Goal: Task Accomplishment & Management: Manage account settings

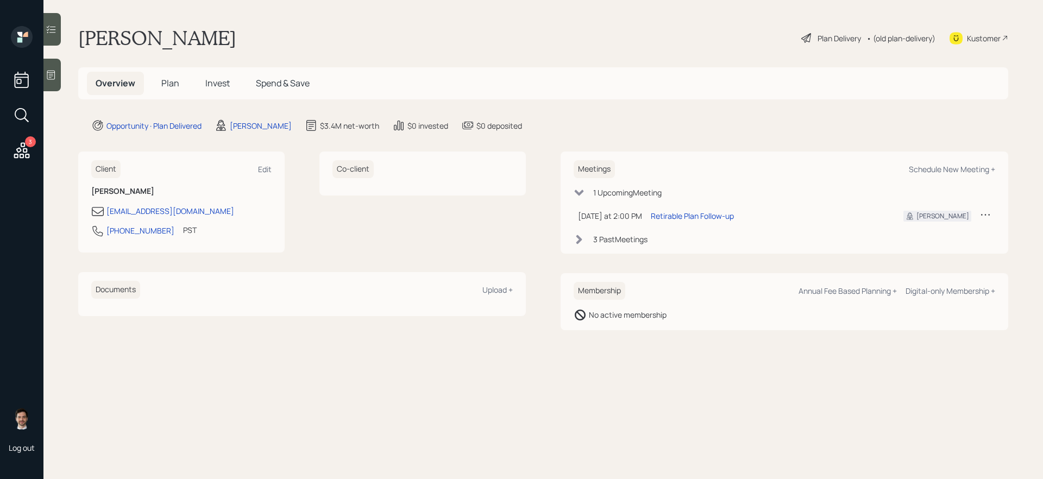
click at [169, 82] on span "Plan" at bounding box center [170, 83] width 18 height 12
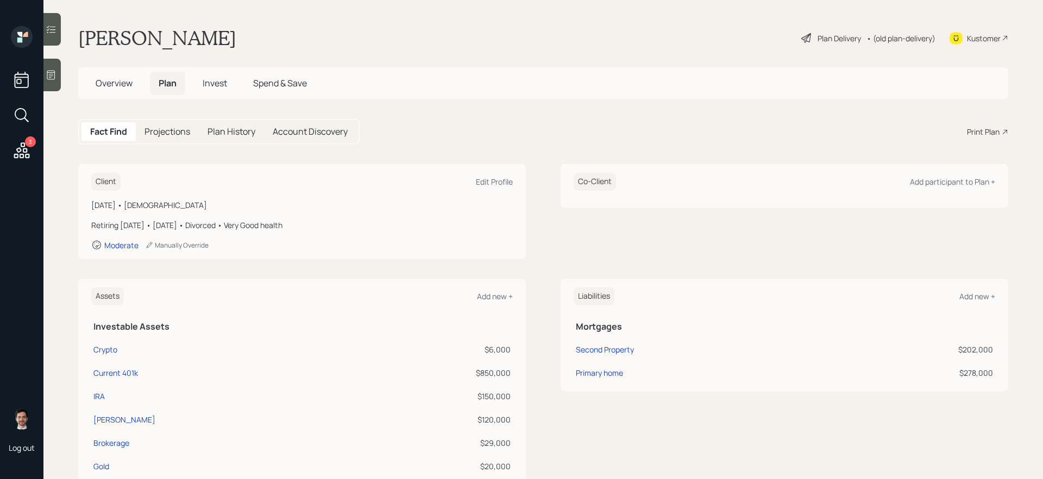
click at [826, 41] on div "Plan Delivery" at bounding box center [839, 38] width 43 height 11
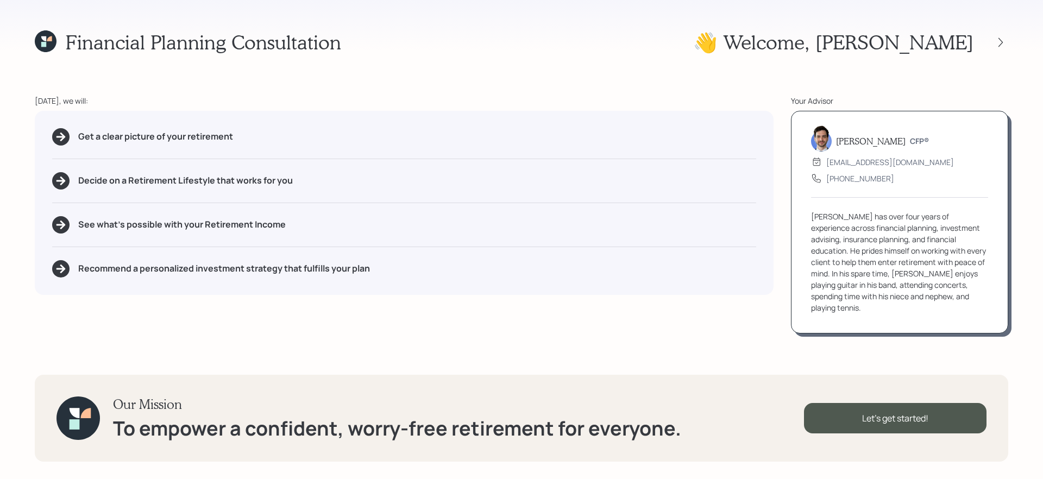
click at [54, 43] on icon at bounding box center [46, 41] width 22 height 22
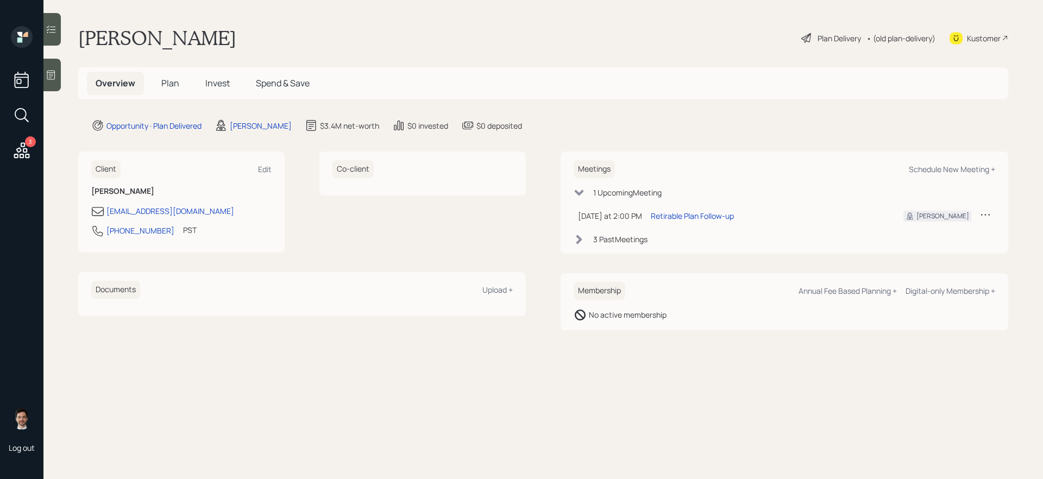
click at [172, 82] on span "Plan" at bounding box center [170, 83] width 18 height 12
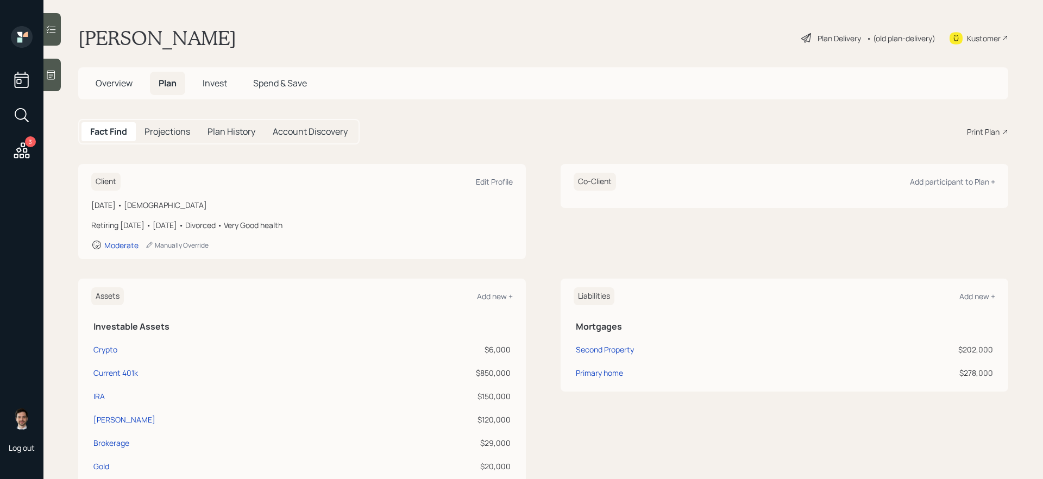
click at [828, 40] on div "Plan Delivery" at bounding box center [839, 38] width 43 height 11
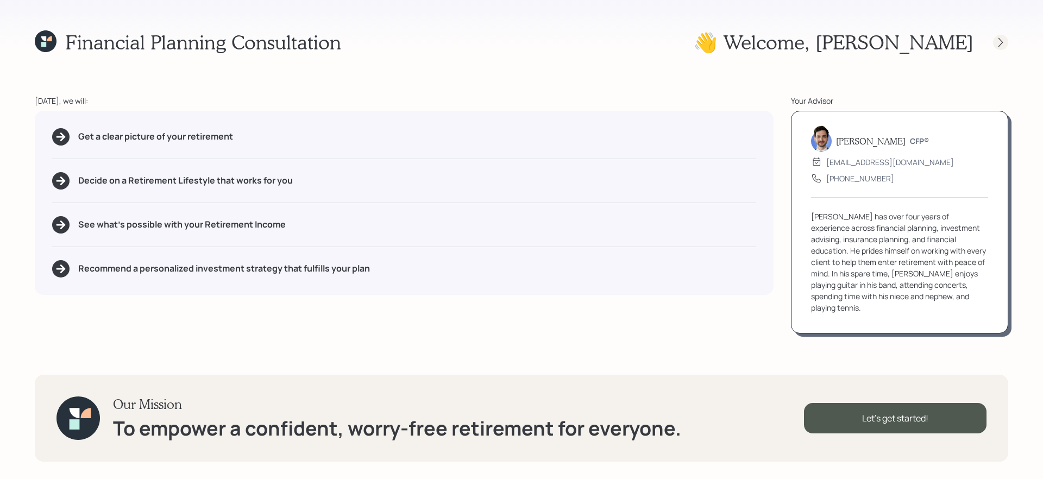
click at [1005, 41] on icon at bounding box center [1000, 42] width 11 height 11
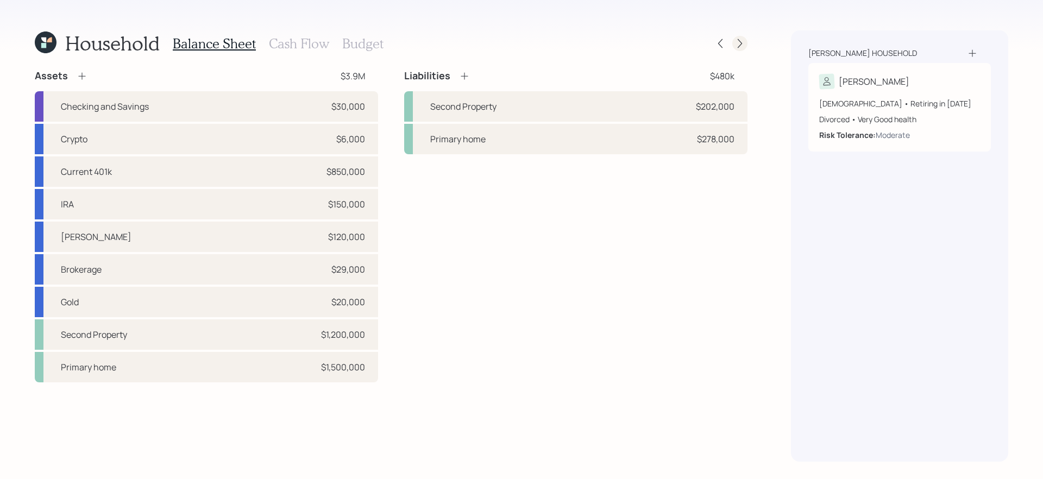
click at [737, 41] on icon at bounding box center [739, 43] width 11 height 11
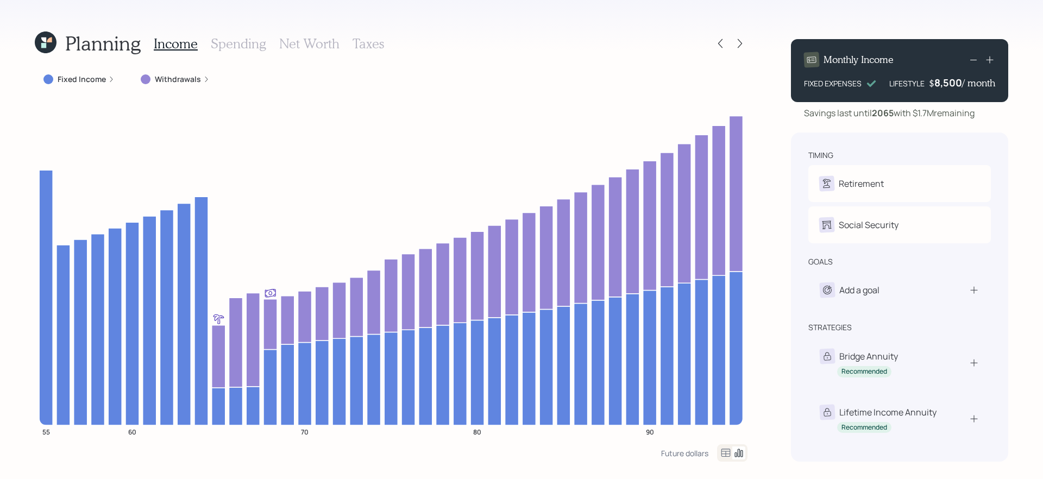
click at [737, 41] on icon at bounding box center [739, 43] width 11 height 11
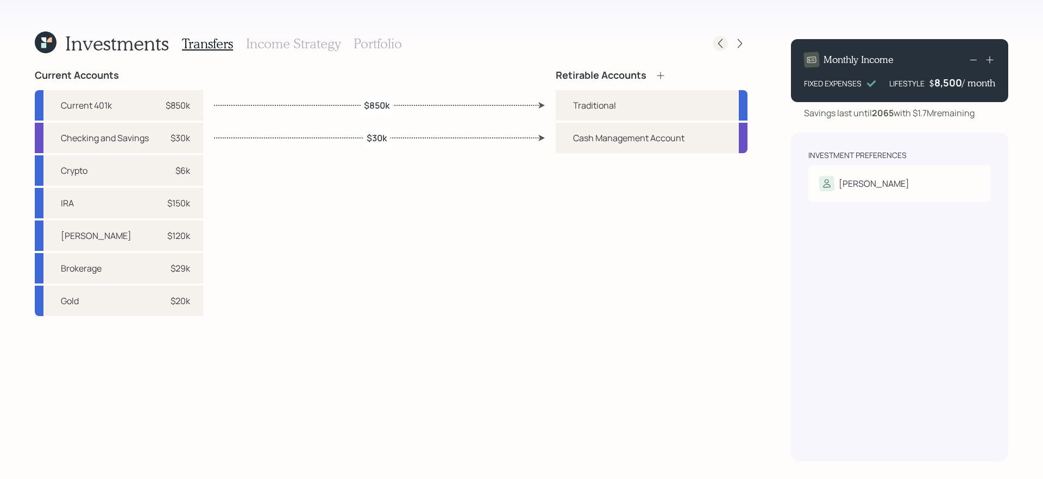
click at [716, 41] on icon at bounding box center [720, 43] width 11 height 11
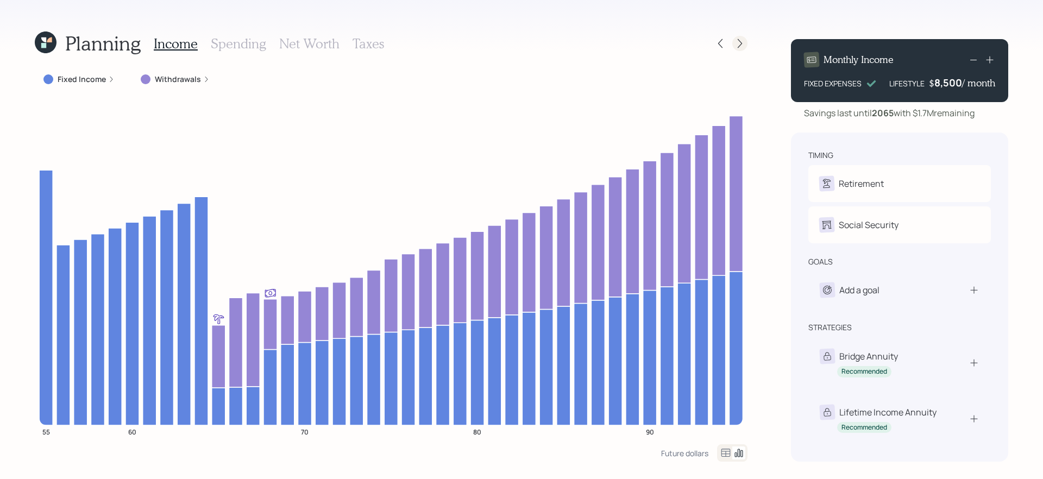
click at [747, 42] on div at bounding box center [739, 43] width 15 height 15
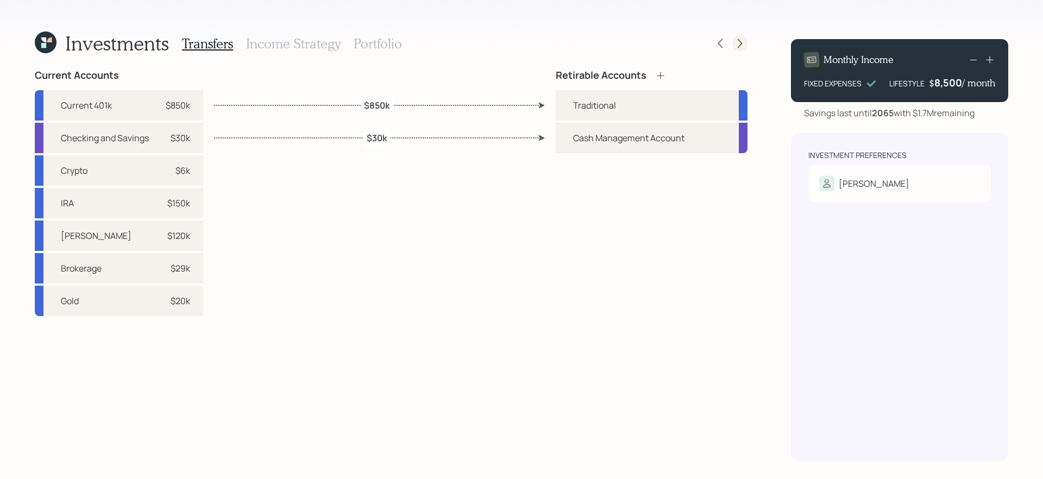
click at [739, 37] on div at bounding box center [739, 43] width 15 height 15
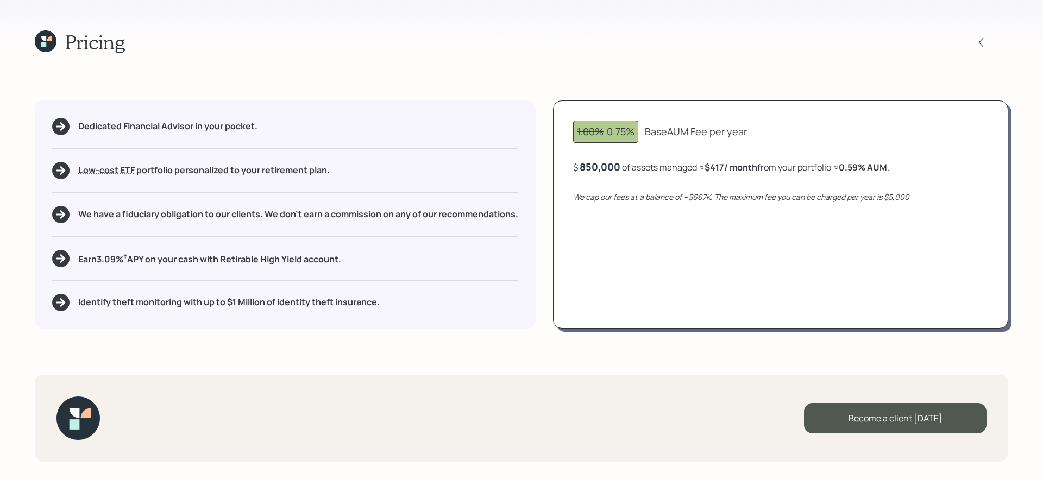
click at [739, 37] on div "Pricing" at bounding box center [521, 41] width 973 height 23
click at [794, 350] on div "Pricing Dedicated Financial Advisor in your pocket. Low-cost ETF Retirable uses…" at bounding box center [521, 239] width 1043 height 479
click at [863, 413] on div "Become a client today" at bounding box center [895, 418] width 183 height 30
click at [858, 418] on div "Go to Altruist" at bounding box center [895, 418] width 183 height 30
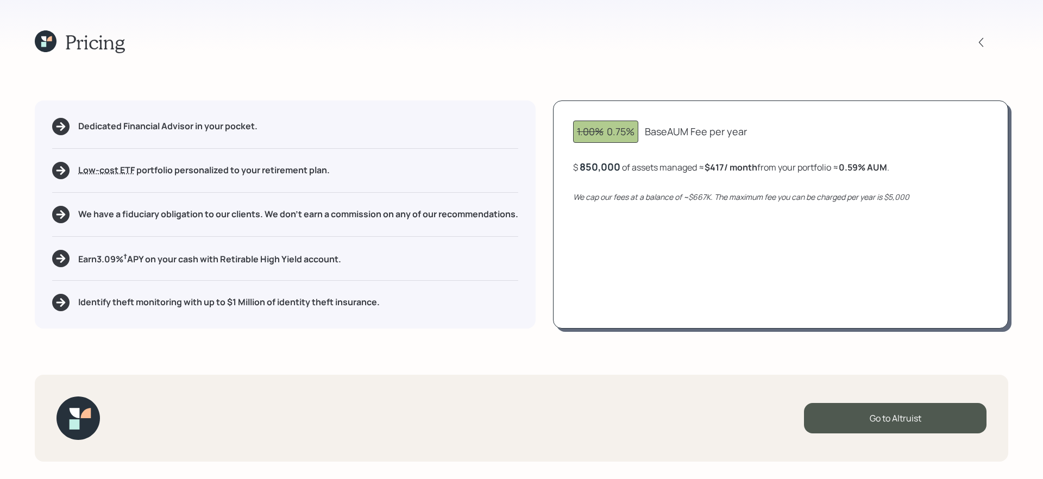
click at [48, 34] on icon at bounding box center [46, 41] width 22 height 22
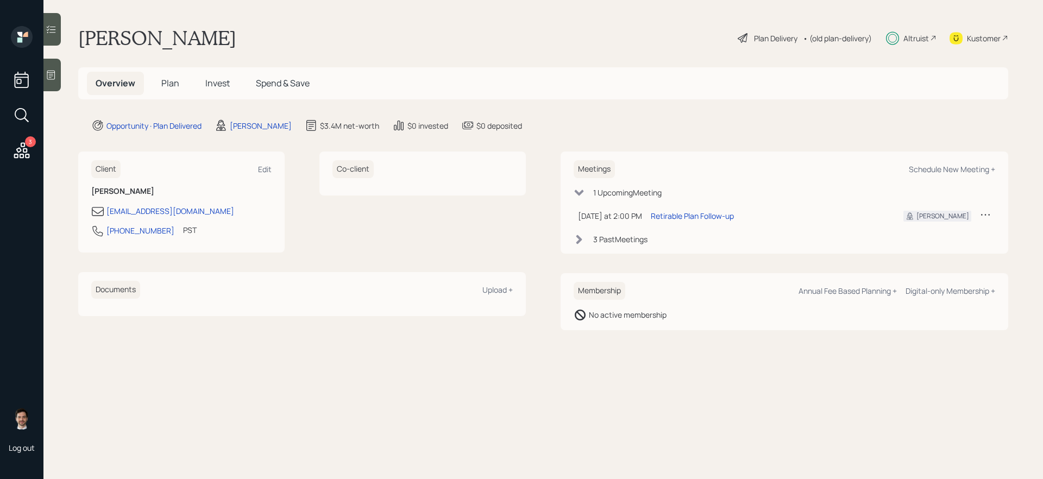
click at [165, 83] on span "Plan" at bounding box center [170, 83] width 18 height 12
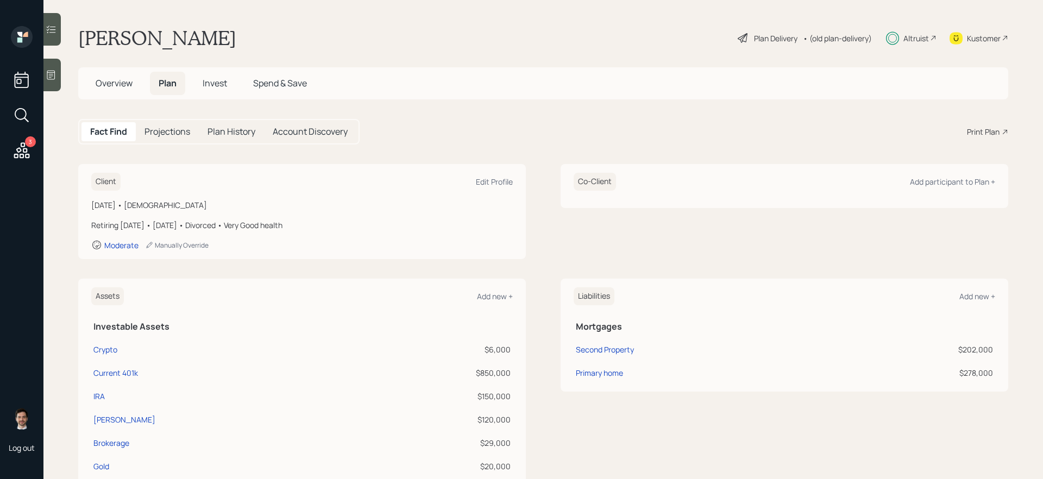
click at [217, 82] on span "Invest" at bounding box center [215, 83] width 24 height 12
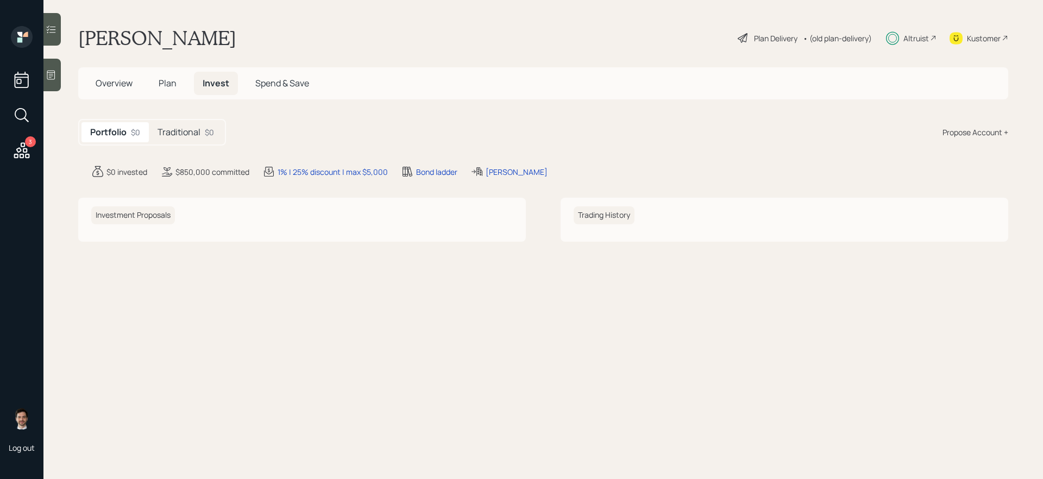
click at [178, 127] on h5 "Traditional" at bounding box center [179, 132] width 43 height 10
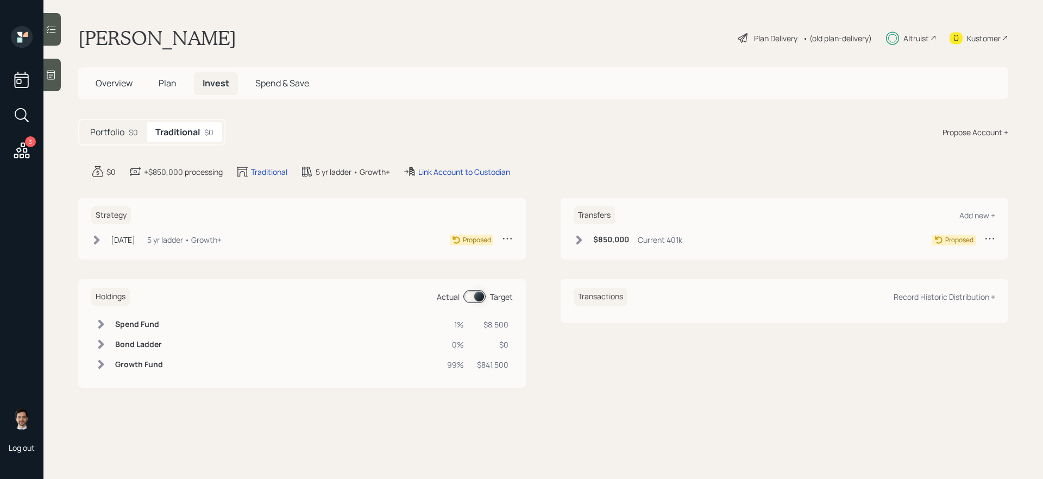
click at [575, 238] on icon at bounding box center [579, 240] width 11 height 11
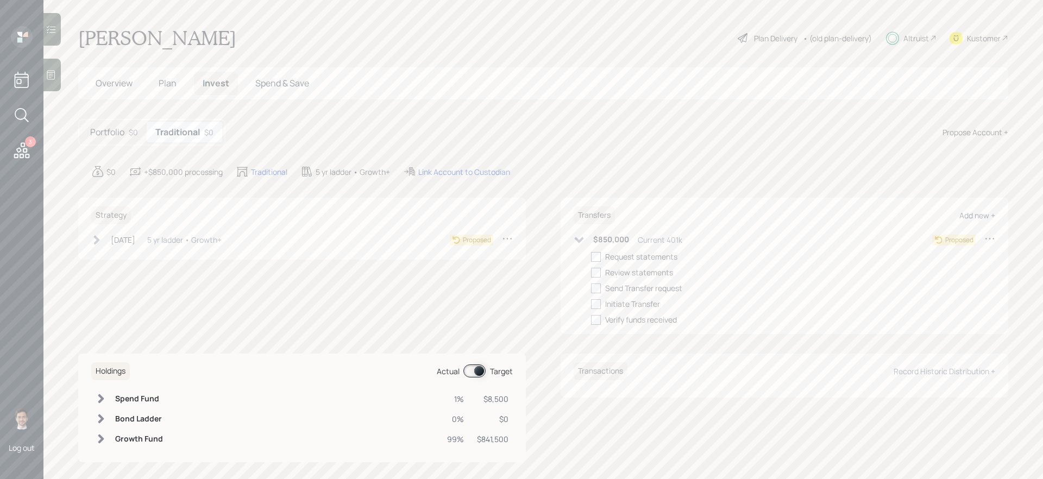
click at [975, 217] on div "Add new +" at bounding box center [977, 215] width 36 height 10
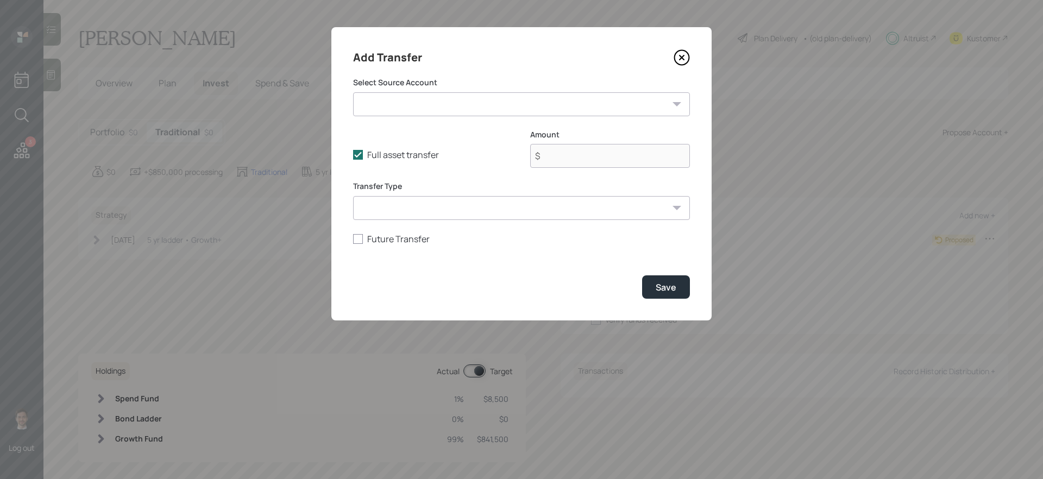
click at [469, 108] on select "Crypto ($6,000 | Taxable Investment) Current 401k ($850,000 | 401(k)) IRA ($150…" at bounding box center [521, 104] width 337 height 24
select select "f8421eab-ed0d-4c94-b94d-7fd32d3c863d"
click at [353, 92] on select "Crypto ($6,000 | Taxable Investment) Current 401k ($850,000 | 401(k)) IRA ($150…" at bounding box center [521, 104] width 337 height 24
type input "$ 150,000"
click at [661, 290] on div "Save" at bounding box center [666, 287] width 21 height 12
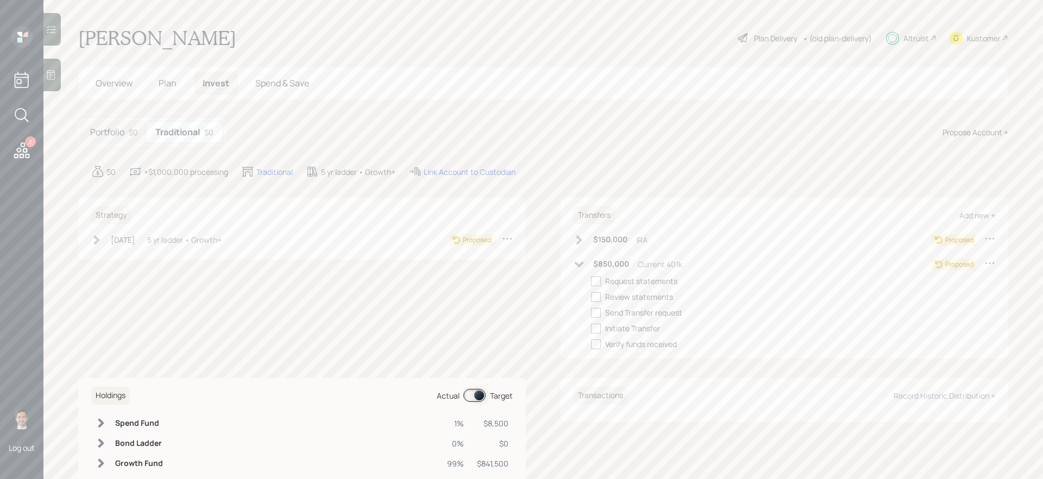
click at [988, 263] on icon at bounding box center [989, 262] width 11 height 11
click at [950, 284] on div "Edit transfer" at bounding box center [956, 284] width 78 height 10
select select "8a5b7c14-b259-42ca-9961-8bfeec22207a"
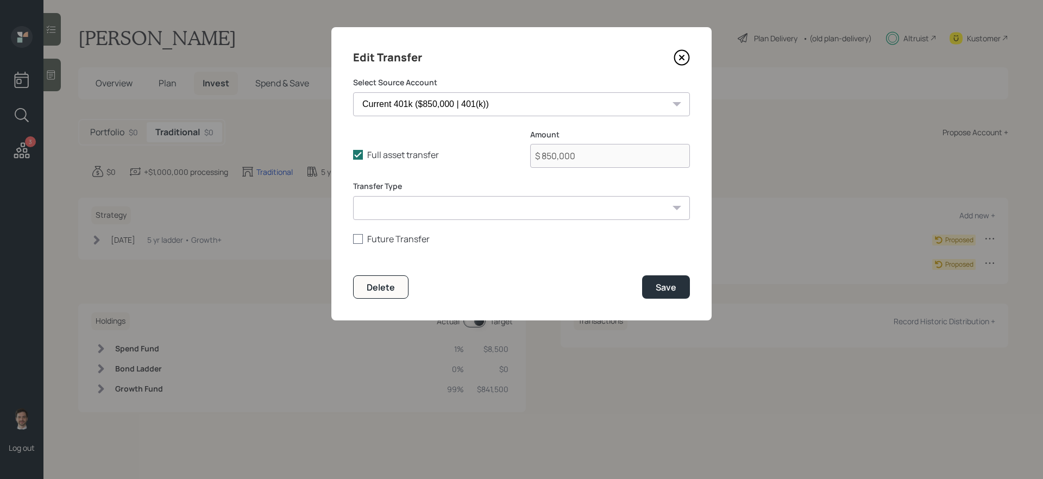
click at [363, 237] on label "Future Transfer" at bounding box center [521, 239] width 337 height 12
click at [353, 238] on input "Future Transfer" at bounding box center [353, 238] width 1 height 1
checkbox input "true"
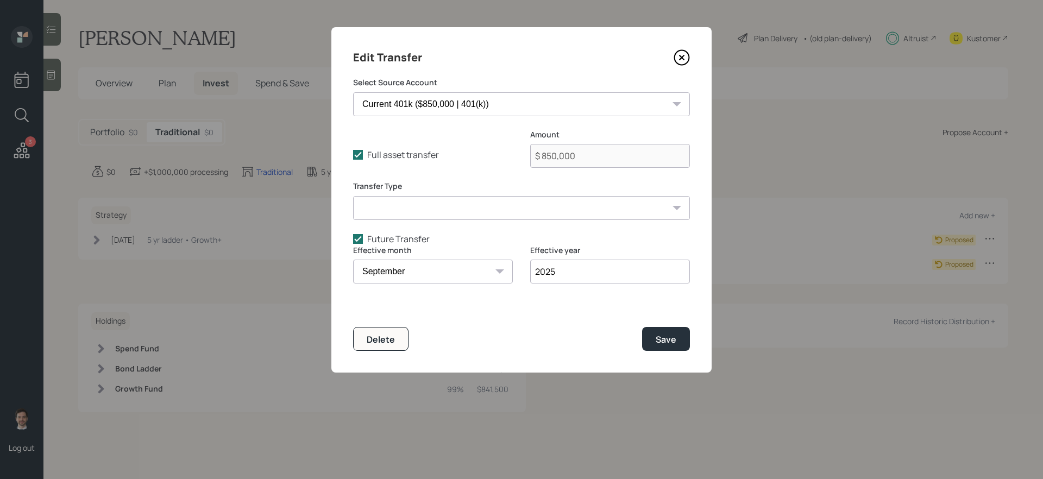
click at [483, 269] on select "January February March April May June July August September October November De…" at bounding box center [433, 272] width 160 height 24
select select "12"
click at [353, 260] on select "January February March April May June July August September October November De…" at bounding box center [433, 272] width 160 height 24
click at [658, 338] on div "Save" at bounding box center [666, 340] width 21 height 12
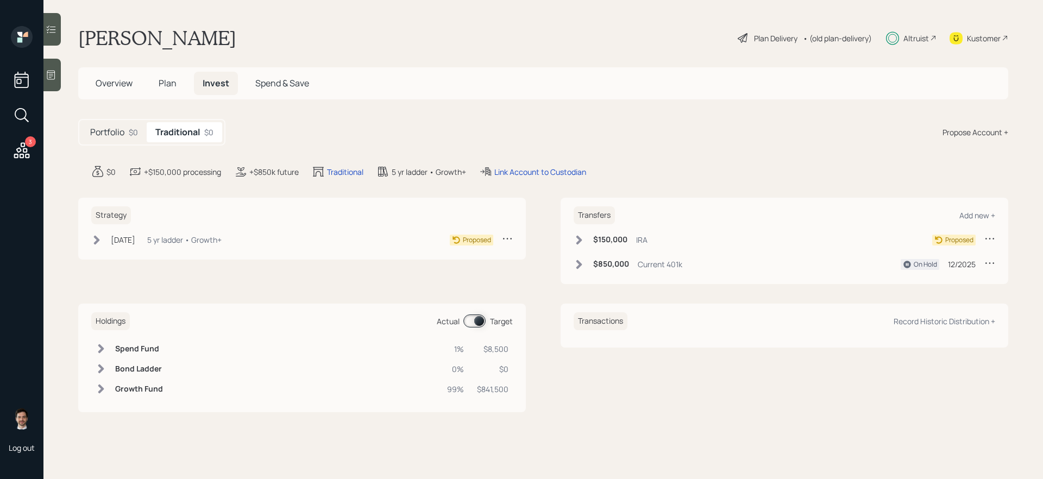
click at [575, 237] on icon at bounding box center [579, 240] width 11 height 11
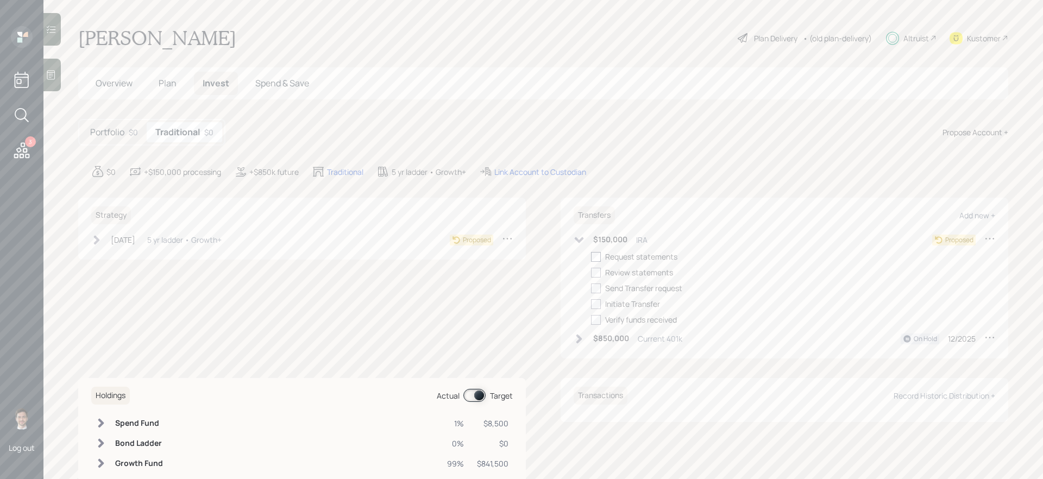
click at [594, 256] on div at bounding box center [596, 257] width 10 height 10
click at [591, 256] on input "checkbox" at bounding box center [590, 256] width 1 height 1
checkbox input "true"
click at [579, 243] on icon at bounding box center [579, 240] width 11 height 11
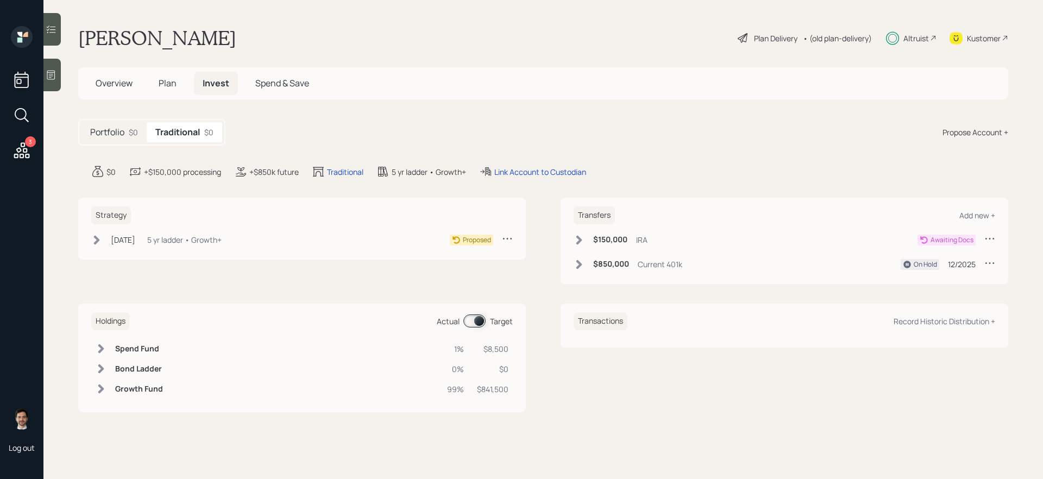
click at [580, 265] on icon at bounding box center [579, 264] width 6 height 9
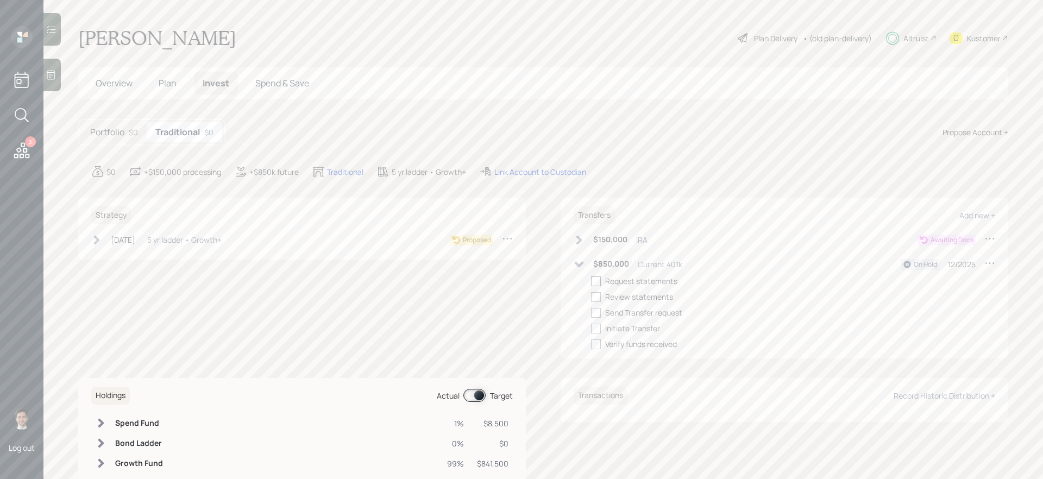
click at [593, 282] on div at bounding box center [596, 281] width 10 height 10
click at [591, 281] on input "checkbox" at bounding box center [590, 281] width 1 height 1
checkbox input "true"
click at [575, 263] on icon at bounding box center [579, 264] width 11 height 11
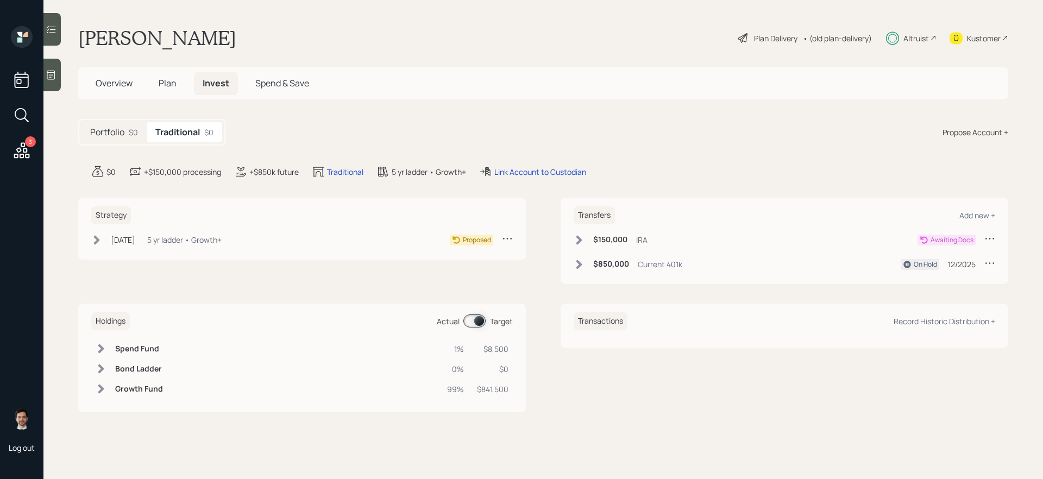
click at [98, 241] on icon at bounding box center [96, 240] width 11 height 11
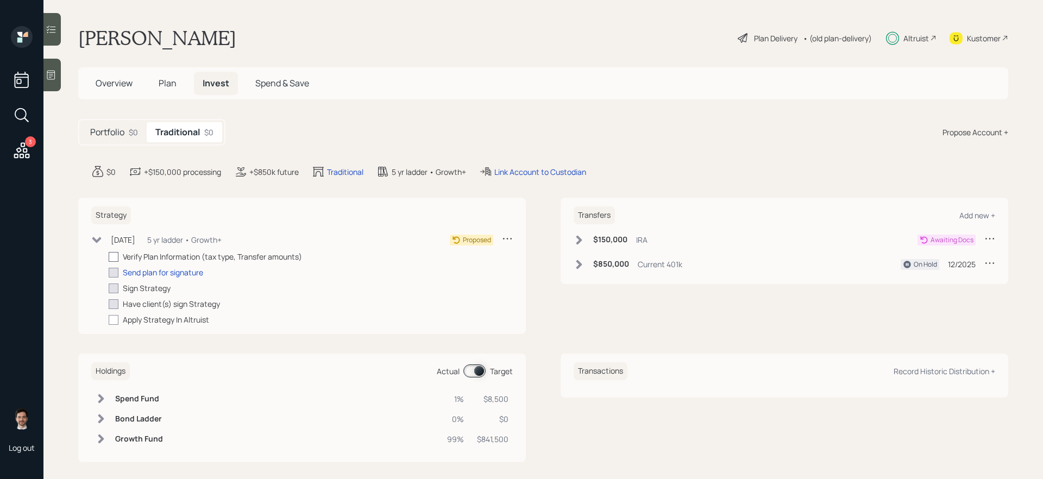
click at [115, 257] on div at bounding box center [114, 257] width 10 height 10
click at [109, 257] on input "checkbox" at bounding box center [108, 256] width 1 height 1
checkbox input "true"
click at [160, 272] on div "Send plan for signature" at bounding box center [163, 272] width 80 height 11
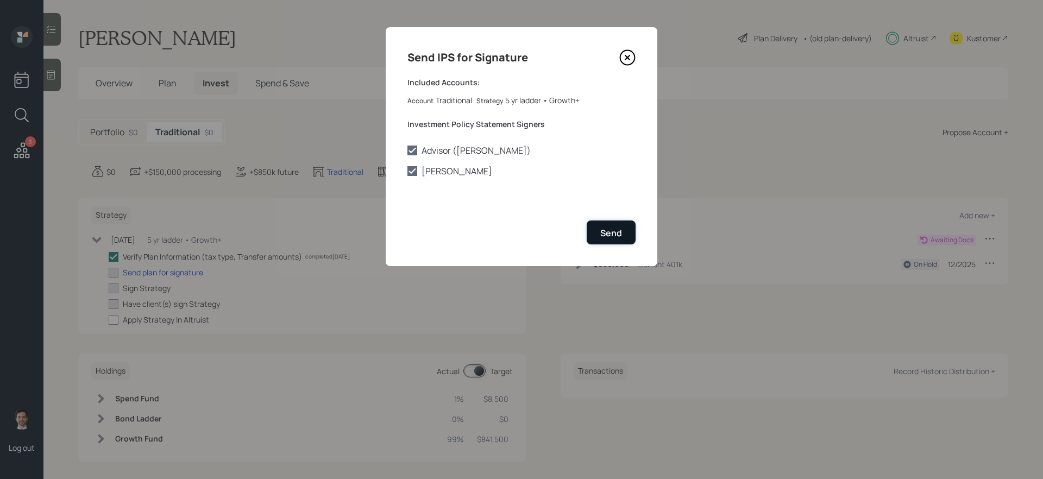
click at [606, 234] on div "Send" at bounding box center [611, 233] width 22 height 12
checkbox input "true"
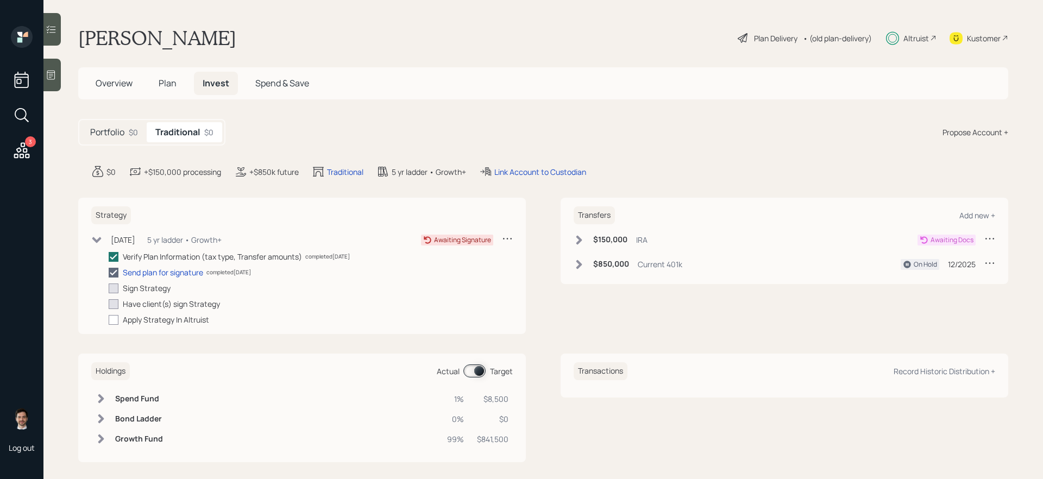
click at [546, 229] on div "Strategy Jul 30, 2025 Wednesday, July 30, 2025 3:48 PM EDT 5 yr ladder • Growth…" at bounding box center [543, 266] width 930 height 136
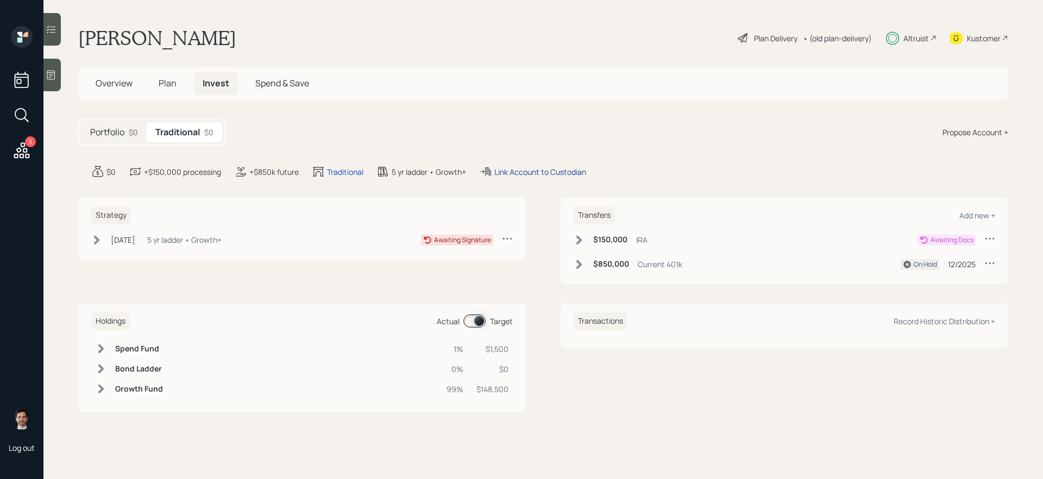
click at [521, 174] on div "Link Account to Custodian" at bounding box center [540, 171] width 92 height 11
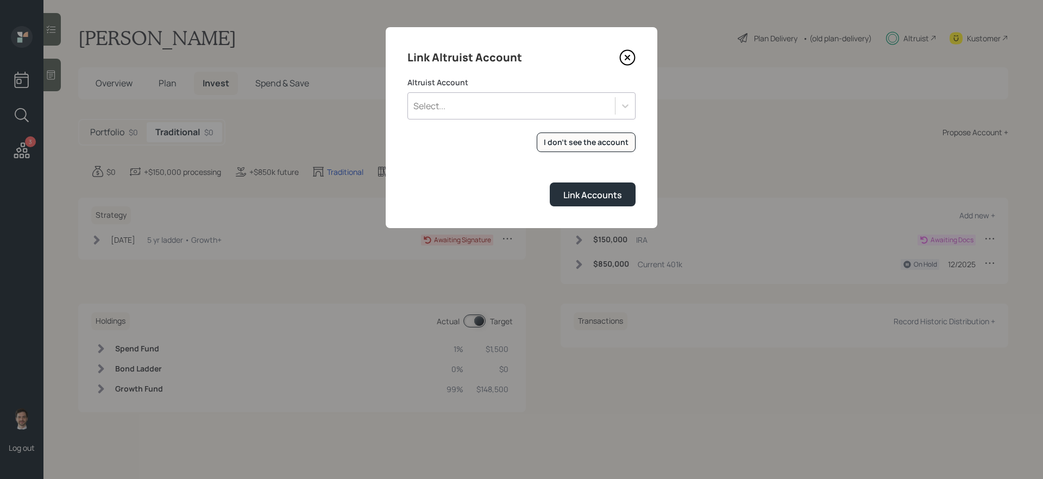
click at [485, 107] on div "Select..." at bounding box center [511, 106] width 207 height 18
click at [463, 203] on div "Link Accounts" at bounding box center [521, 194] width 228 height 23
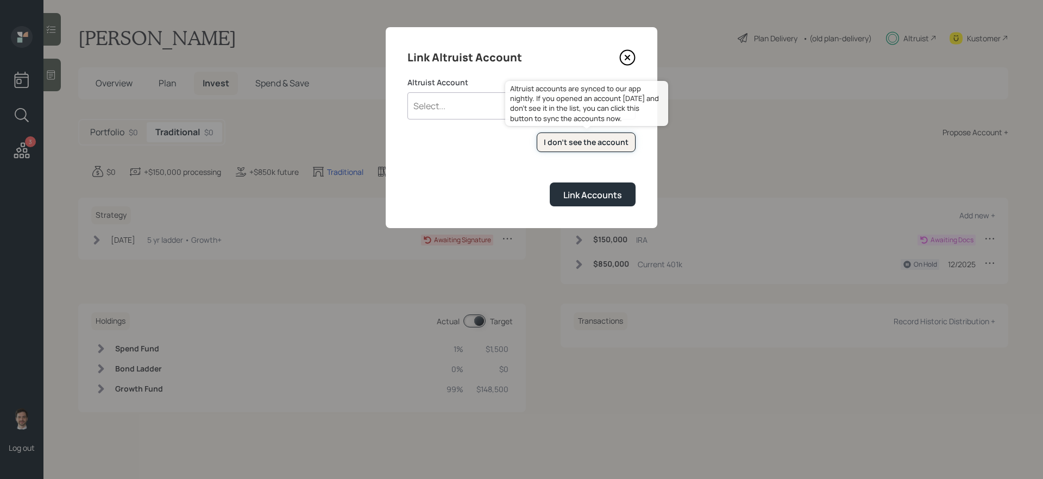
click at [595, 136] on button "I don't see the account" at bounding box center [586, 143] width 99 height 20
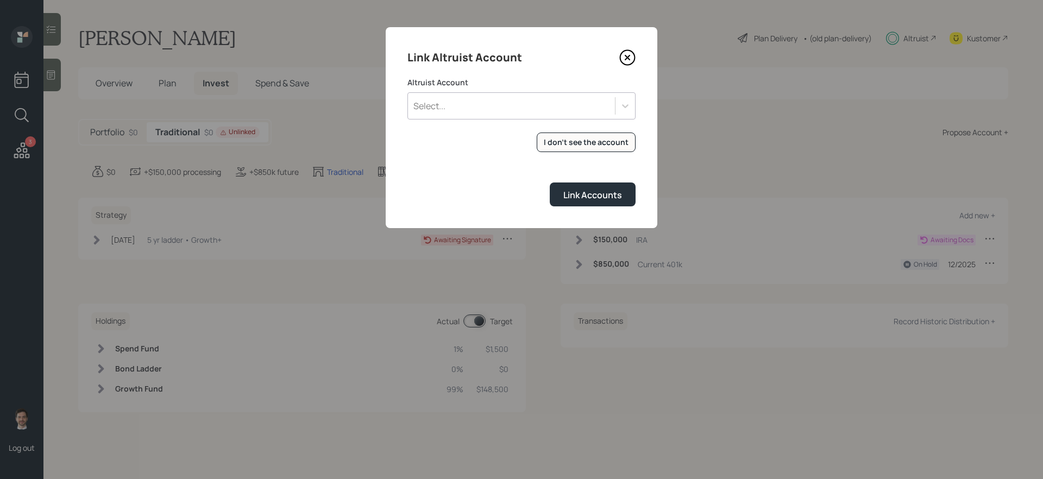
click at [513, 112] on div "Select..." at bounding box center [511, 106] width 207 height 18
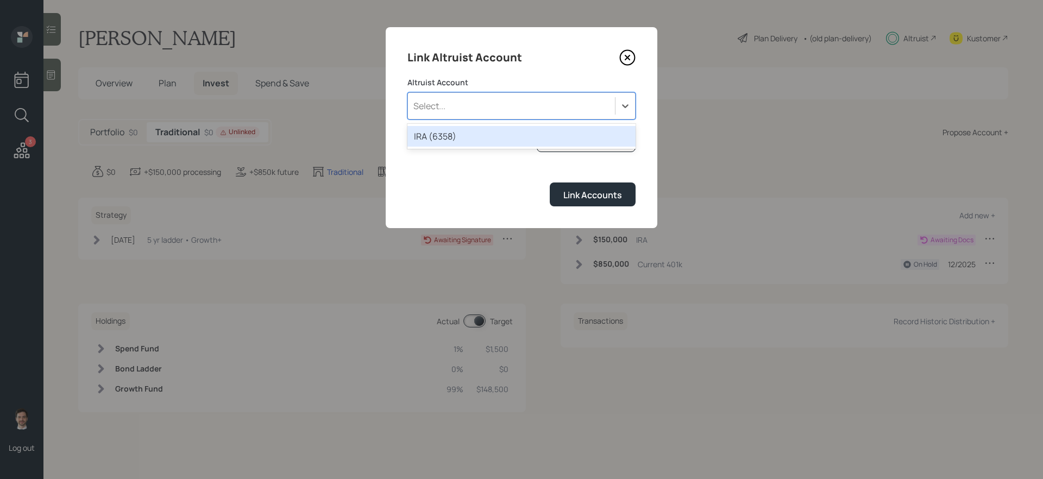
click at [476, 133] on div "IRA (6358)" at bounding box center [521, 136] width 228 height 21
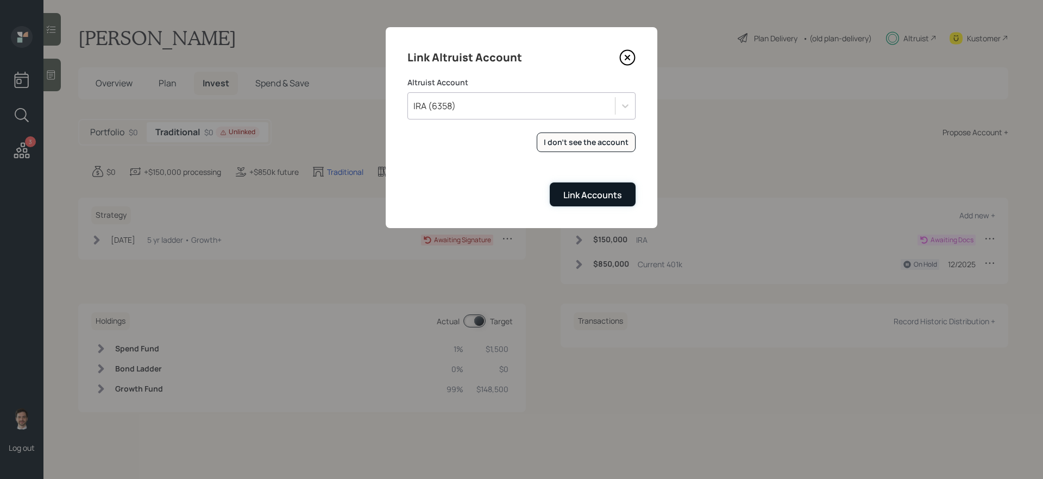
click at [595, 196] on div "Link Accounts" at bounding box center [592, 195] width 59 height 12
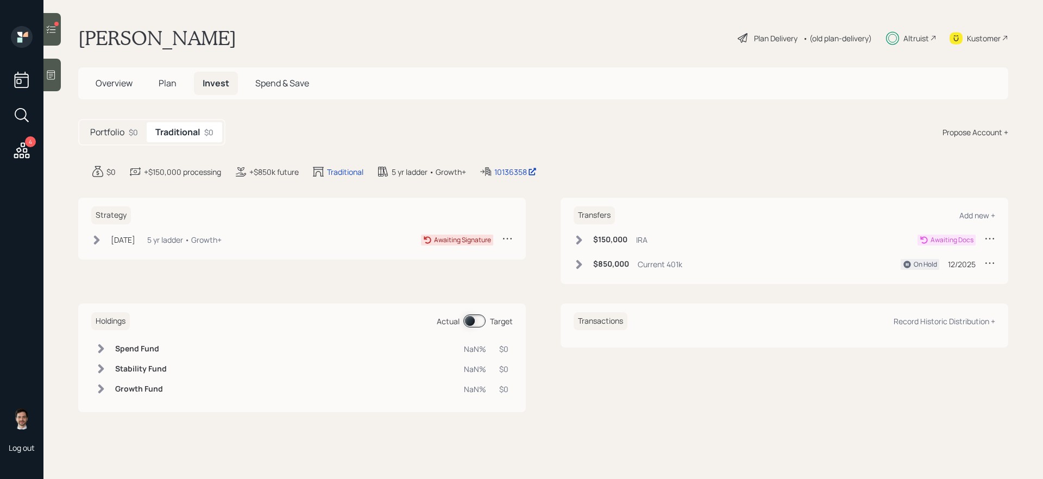
click at [545, 225] on div "Strategy [DATE] [DATE] 3:48 PM EDT 5 yr ladder • Growth+ Awaiting Signature Tra…" at bounding box center [543, 241] width 930 height 86
click at [543, 226] on div "Strategy [DATE] [DATE] 3:48 PM EDT 5 yr ladder • Growth+ Awaiting Signature Tra…" at bounding box center [543, 241] width 930 height 86
click at [541, 223] on div "Strategy [DATE] [DATE] 3:48 PM EDT 5 yr ladder • Growth+ Awaiting Signature Tra…" at bounding box center [543, 241] width 930 height 86
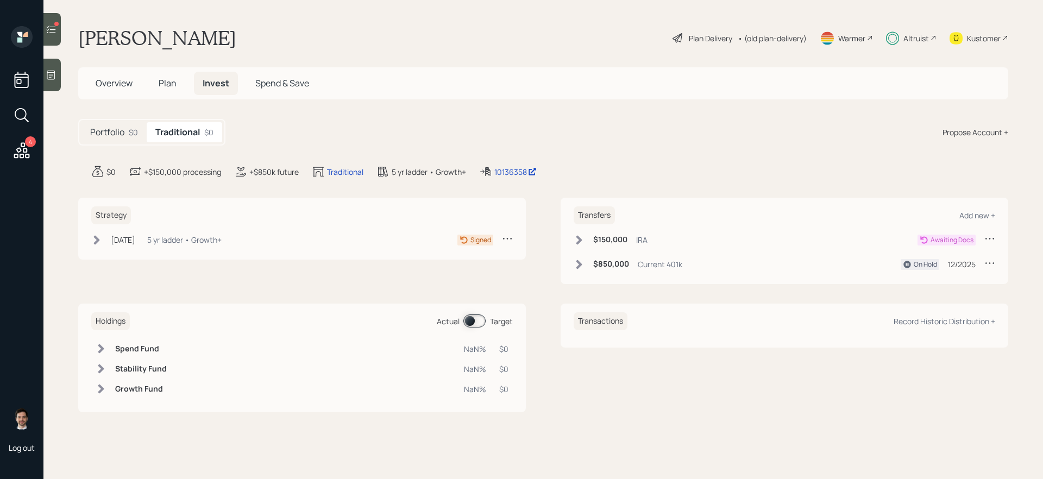
click at [93, 240] on icon at bounding box center [96, 240] width 11 height 11
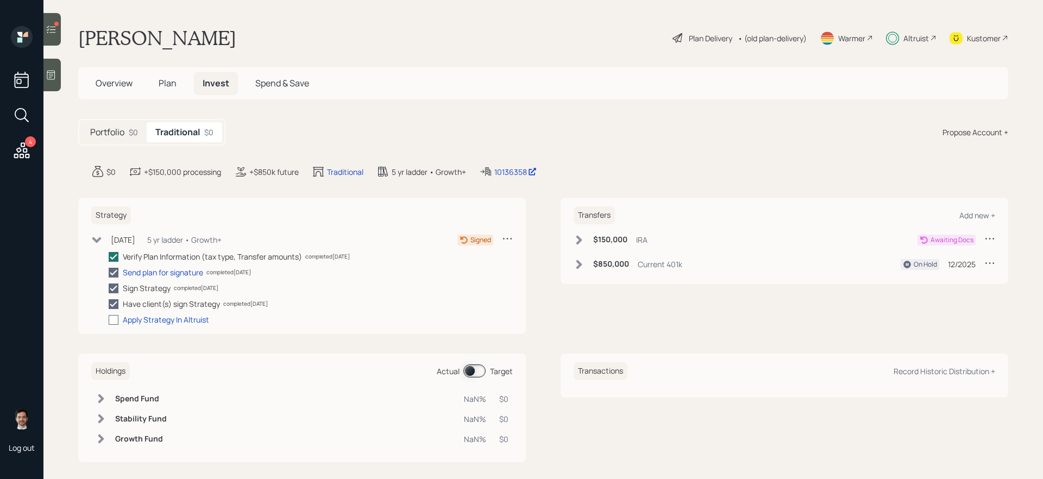
click at [116, 320] on div at bounding box center [114, 320] width 10 height 10
click at [109, 320] on input "checkbox" at bounding box center [108, 319] width 1 height 1
checkbox input "true"
click at [99, 238] on icon at bounding box center [96, 239] width 9 height 6
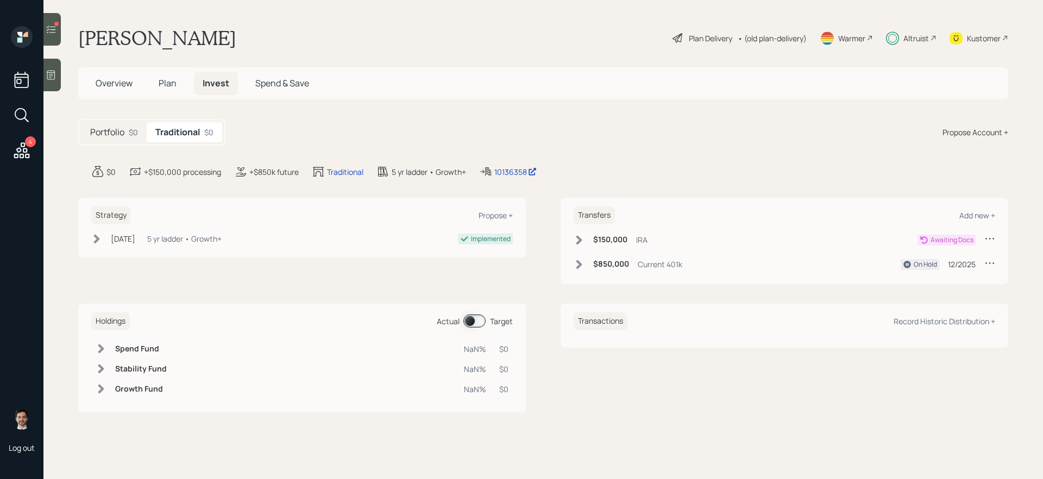
click at [76, 222] on main "Tim Brooks Plan Delivery • (old plan-delivery) Warmer Altruist Kustomer Overvie…" at bounding box center [543, 239] width 1000 height 479
click at [580, 238] on icon at bounding box center [579, 239] width 6 height 9
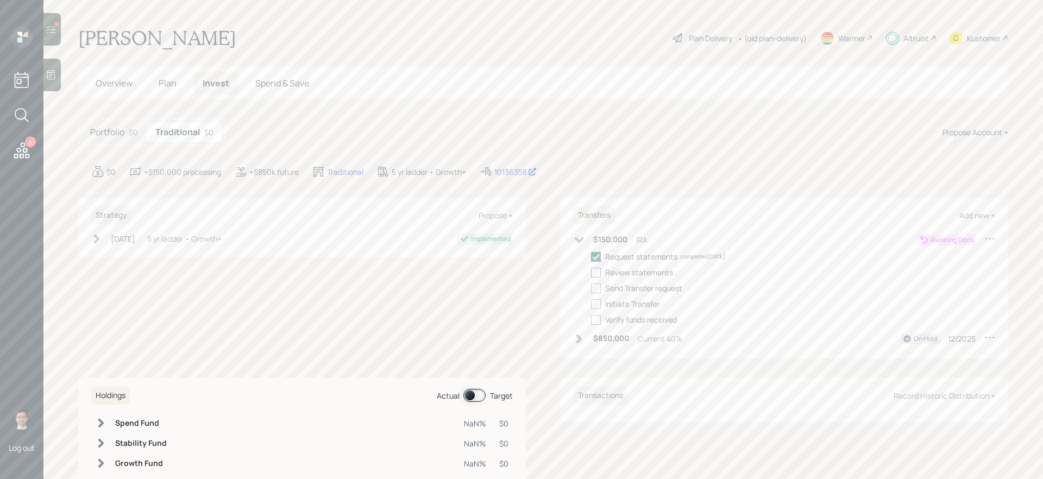
click at [596, 272] on div at bounding box center [596, 273] width 10 height 10
click at [591, 272] on input "checkbox" at bounding box center [590, 272] width 1 height 1
checkbox input "true"
click at [598, 291] on div at bounding box center [596, 289] width 10 height 10
click at [591, 288] on input "checkbox" at bounding box center [590, 288] width 1 height 1
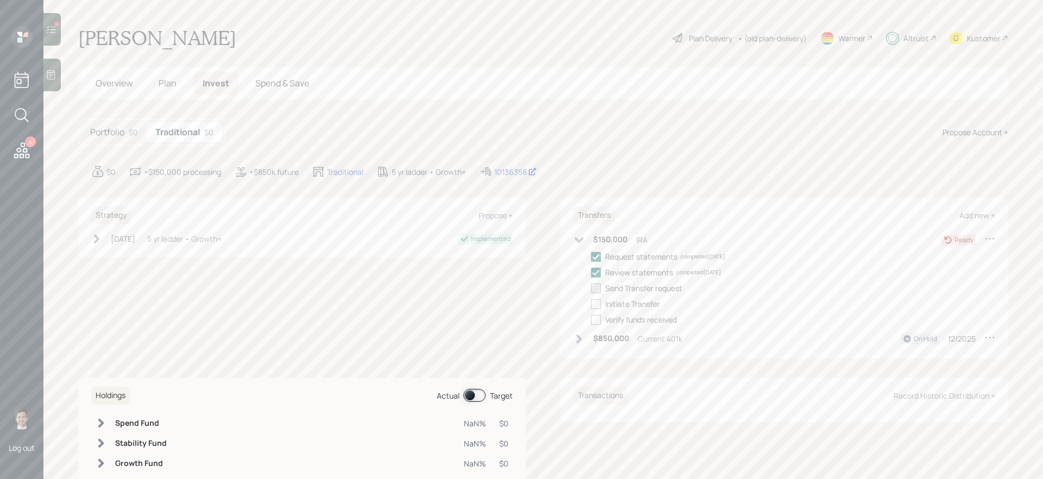
checkbox input "true"
click at [598, 304] on div at bounding box center [596, 304] width 10 height 10
click at [591, 304] on input "checkbox" at bounding box center [590, 304] width 1 height 1
checkbox input "true"
click at [580, 240] on icon at bounding box center [579, 240] width 9 height 6
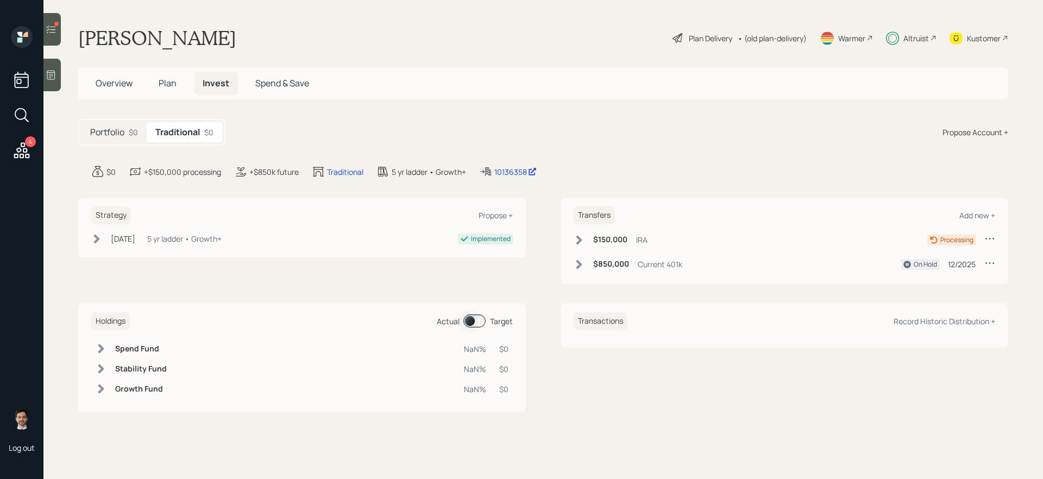
click at [401, 131] on div "Portfolio $0 Traditional $0 Propose Account +" at bounding box center [543, 132] width 930 height 27
click at [106, 87] on span "Overview" at bounding box center [114, 83] width 37 height 12
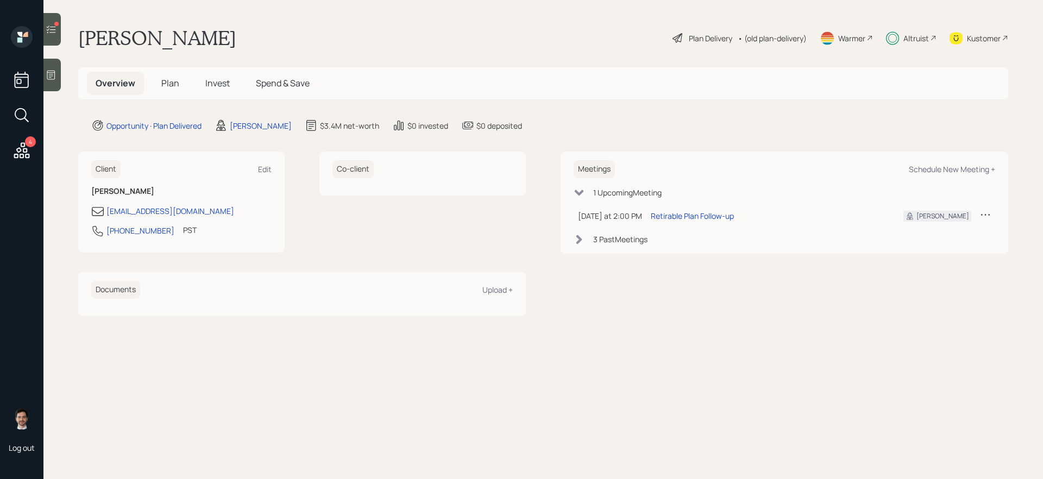
click at [212, 86] on span "Invest" at bounding box center [217, 83] width 24 height 12
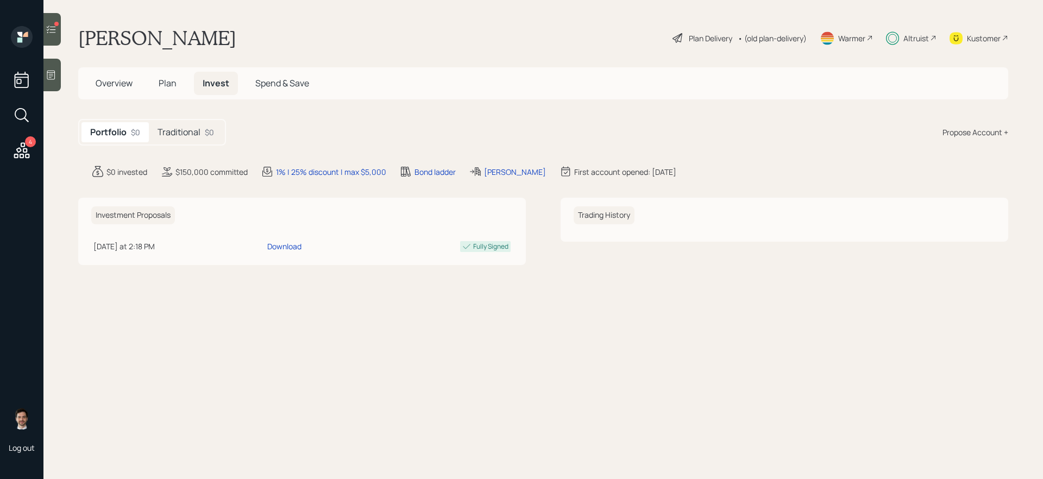
click at [55, 35] on div at bounding box center [51, 29] width 17 height 33
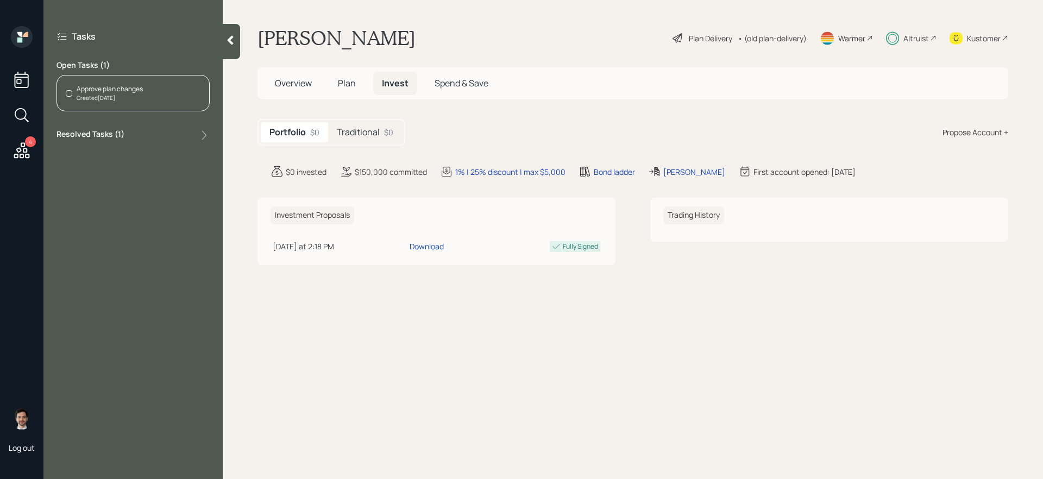
click at [117, 99] on div "Created Today" at bounding box center [110, 98] width 66 height 8
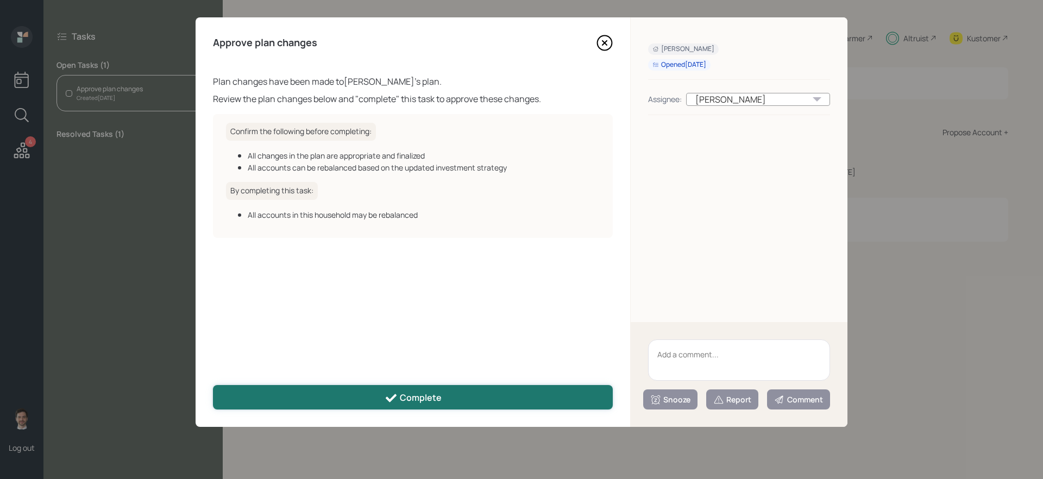
click at [421, 387] on button "Complete" at bounding box center [413, 397] width 400 height 24
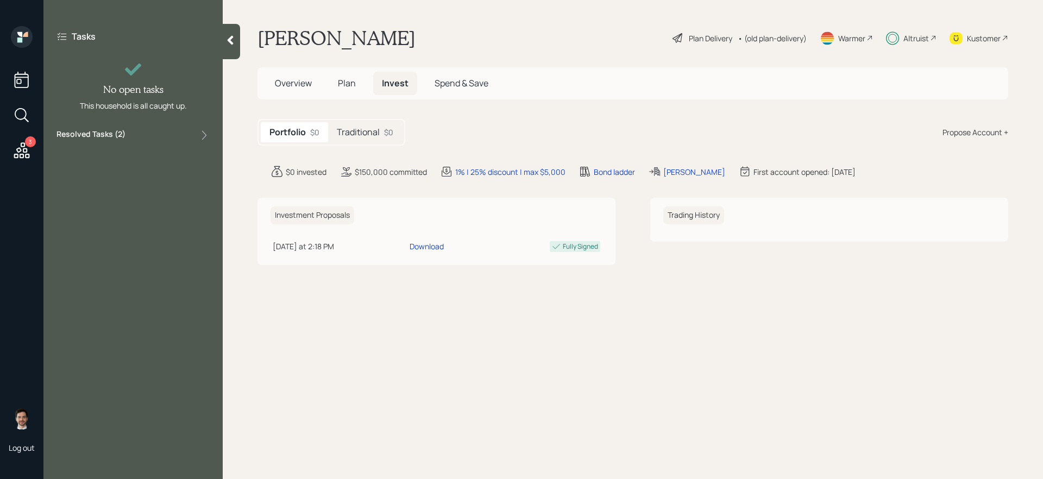
click at [235, 46] on div at bounding box center [231, 41] width 17 height 35
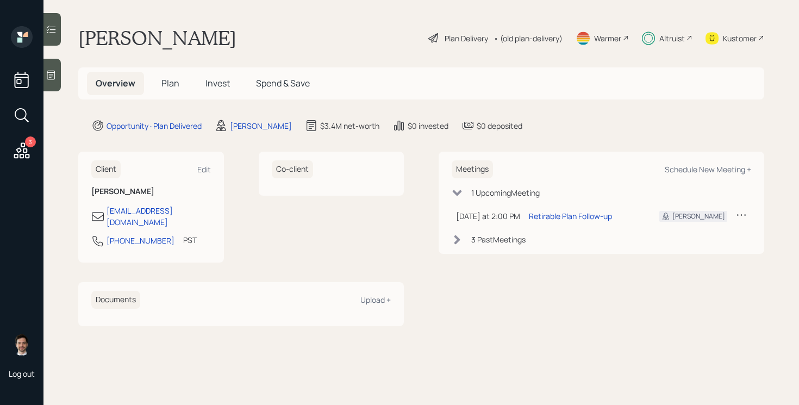
click at [213, 90] on h5 "Invest" at bounding box center [218, 83] width 42 height 23
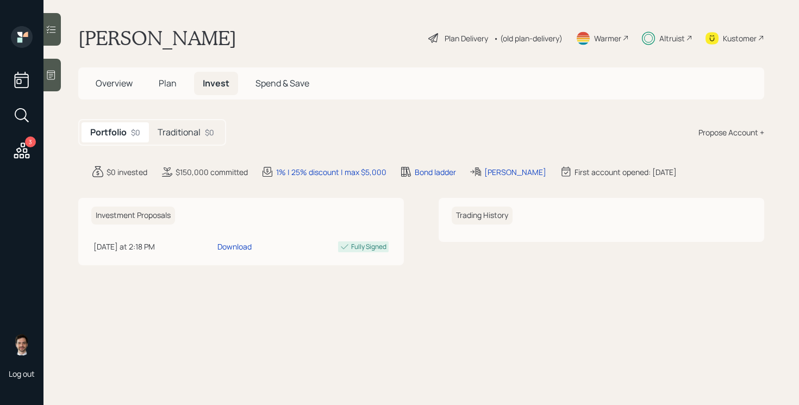
click at [192, 133] on h5 "Traditional" at bounding box center [179, 132] width 43 height 10
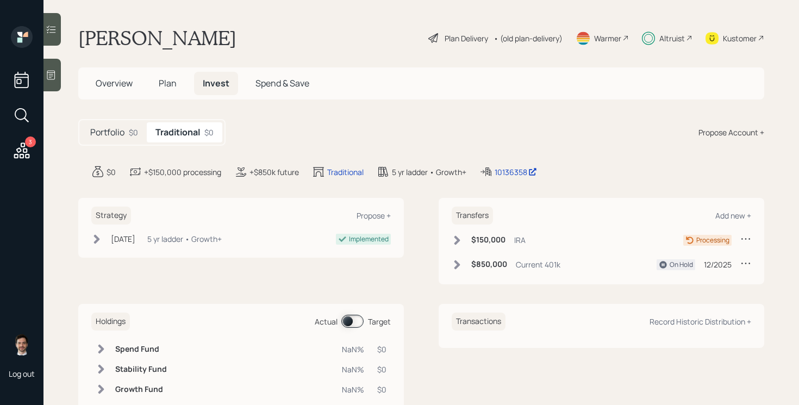
click at [745, 263] on icon at bounding box center [745, 263] width 9 height 2
click at [701, 284] on div "Edit transfer" at bounding box center [712, 284] width 78 height 10
select select "8a5b7c14-b259-42ca-9961-8bfeec22207a"
select select "12"
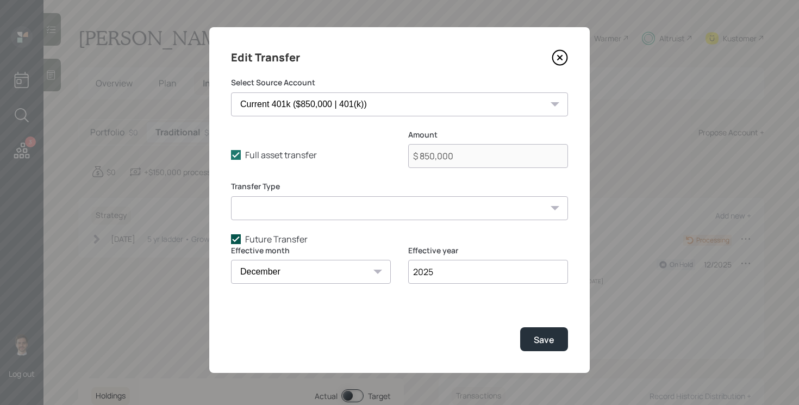
click at [235, 241] on polyline at bounding box center [235, 238] width 7 height 4
click at [231, 239] on input "Future Transfer" at bounding box center [230, 238] width 1 height 1
checkbox input "false"
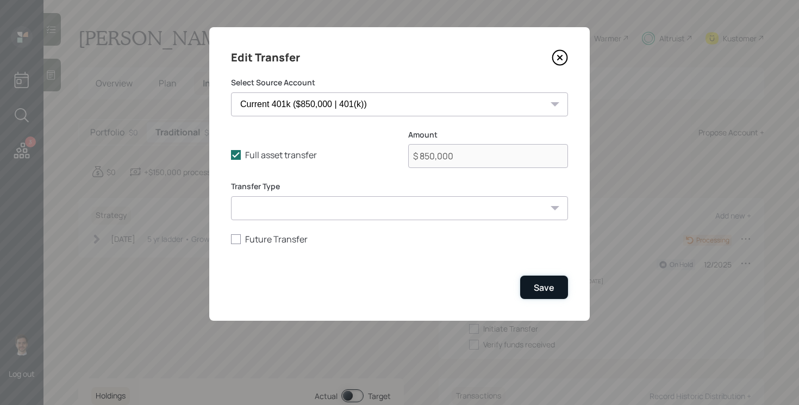
click at [551, 288] on div "Save" at bounding box center [543, 287] width 21 height 12
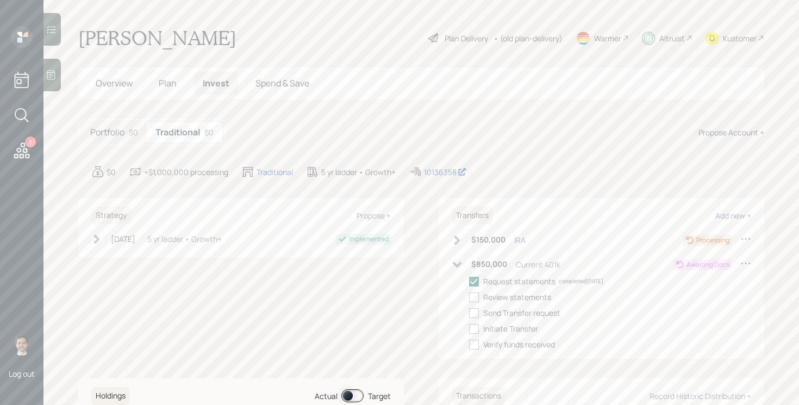
click at [460, 265] on icon at bounding box center [457, 264] width 9 height 6
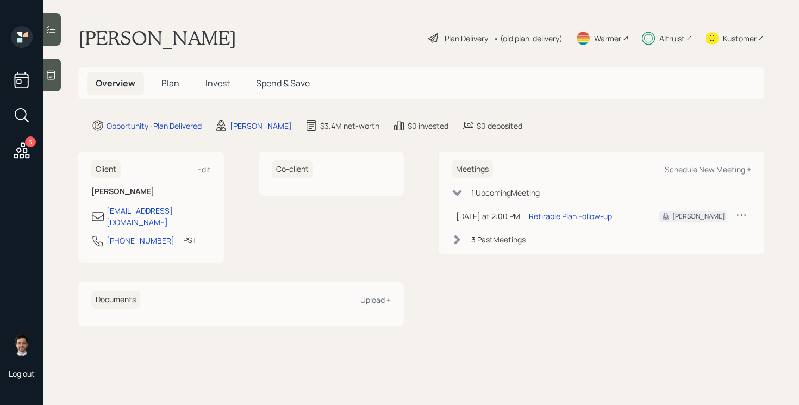
click at [696, 174] on div "Meetings Schedule New Meeting +" at bounding box center [600, 169] width 299 height 18
click at [704, 166] on div "Schedule New Meeting +" at bounding box center [707, 169] width 86 height 10
select select "ef6b64e1-8f62-4a74-b865-a7df4b35b836"
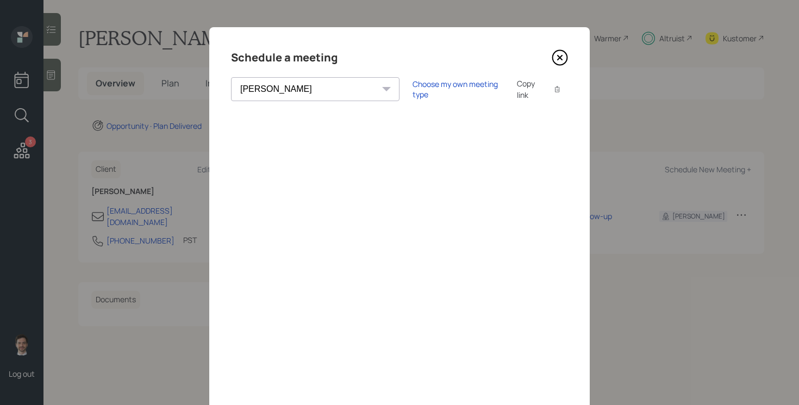
click at [564, 59] on icon at bounding box center [559, 57] width 16 height 16
